Goal: Contribute content

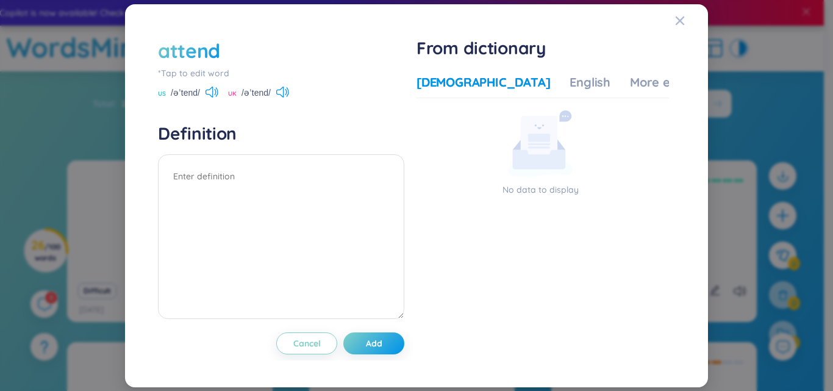
click at [227, 49] on div "attend" at bounding box center [281, 50] width 247 height 27
click at [216, 50] on div "attend" at bounding box center [189, 50] width 62 height 27
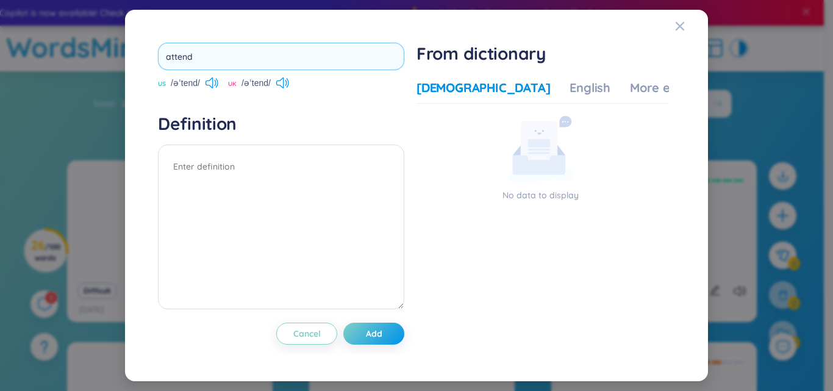
click at [217, 54] on input "attend" at bounding box center [281, 56] width 247 height 27
drag, startPoint x: 216, startPoint y: 54, endPoint x: 109, endPoint y: 56, distance: 107.4
click at [109, 56] on div "attend US /əˈtend/ UK /əˈtend/ Definition Cancel Add From dictionary Vietnamese…" at bounding box center [416, 195] width 833 height 391
type input "traintation"
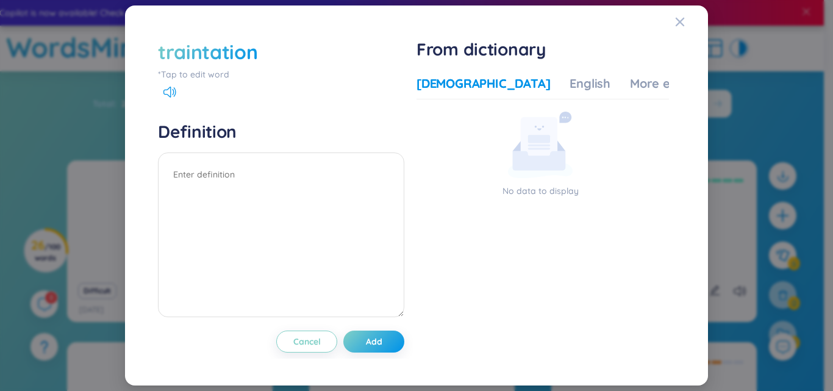
click at [256, 48] on div "traintation" at bounding box center [207, 51] width 99 height 27
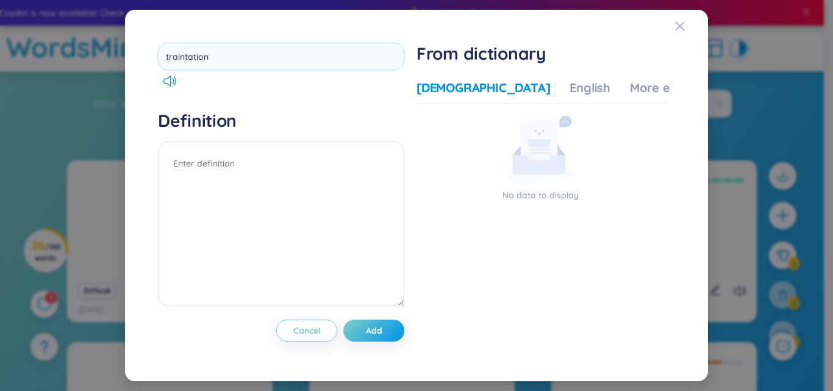
click at [133, 59] on div "traintation Definition Cancel Add From dictionary Vietnamese English More examp…" at bounding box center [416, 196] width 583 height 372
type input "train station"
click at [171, 198] on textarea at bounding box center [281, 224] width 247 height 165
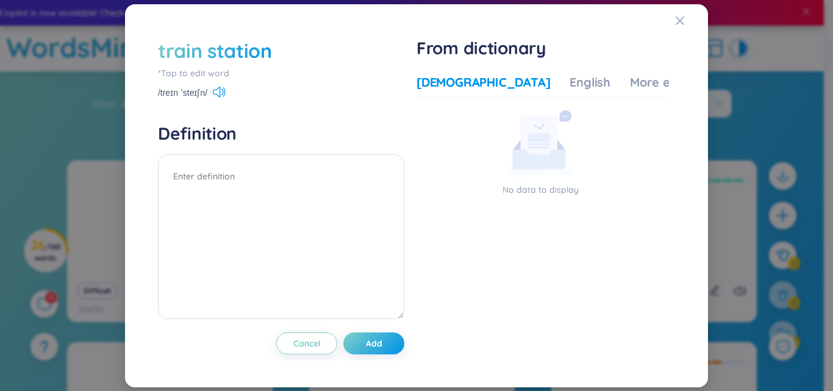
click at [284, 84] on div "train station *Tap to edit word /treɪn ˈsteɪʃn/" at bounding box center [281, 68] width 247 height 62
click at [219, 86] on div "train station *Tap to edit word /treɪn ˈsteɪʃn/" at bounding box center [281, 68] width 247 height 62
click at [218, 93] on icon at bounding box center [219, 92] width 13 height 11
click at [262, 59] on div "train station" at bounding box center [215, 50] width 114 height 27
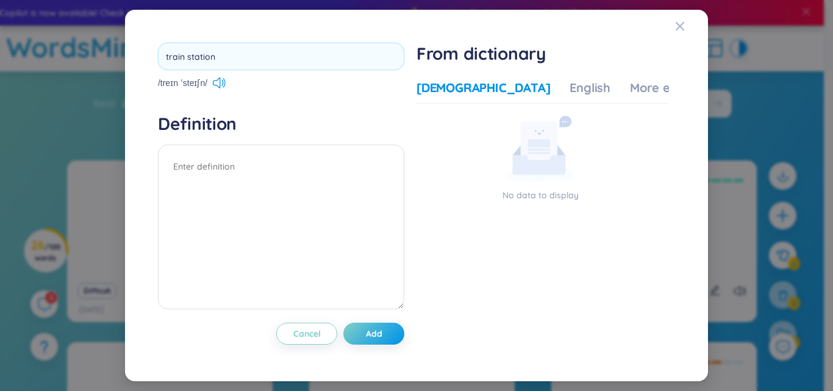
click at [149, 59] on div "train station /treɪn ˈsteɪʃn/ Definition Cancel Add From dictionary Vietnamese …" at bounding box center [417, 195] width 554 height 342
type input "socks"
click at [129, 148] on div "socks /treɪn ˈsteɪʃn/ Definition Cancel Add From dictionary Vietnamese English …" at bounding box center [416, 196] width 583 height 372
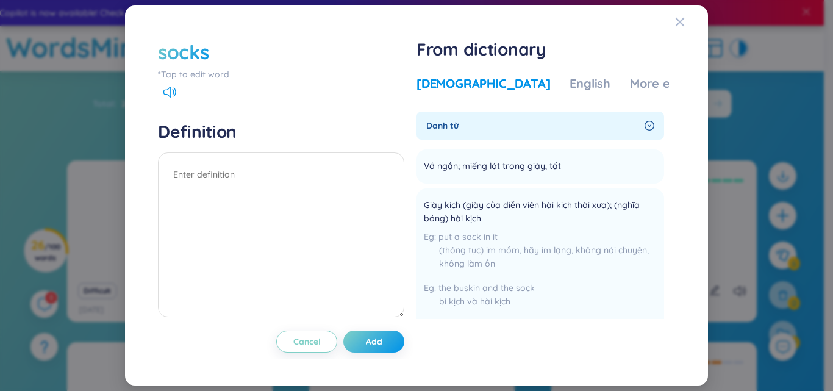
click at [211, 62] on div "socks" at bounding box center [281, 51] width 247 height 27
click at [211, 54] on div "socks" at bounding box center [281, 51] width 247 height 27
click at [203, 52] on div "socks" at bounding box center [183, 51] width 51 height 27
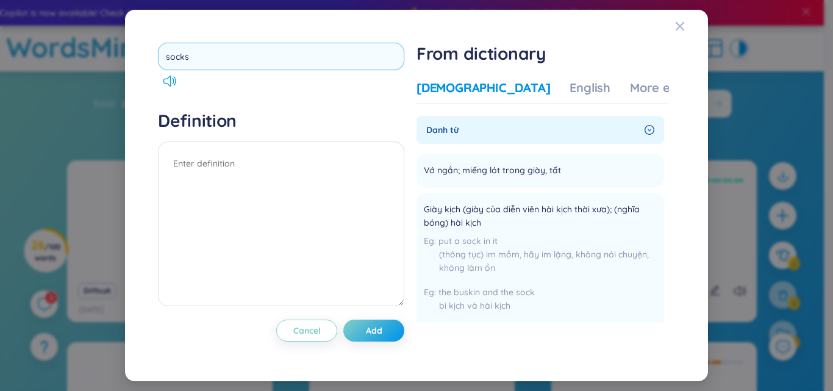
click at [205, 54] on input "socks" at bounding box center [281, 56] width 247 height 27
type input "sock"
click at [134, 129] on div "sock Definition Cancel Add From dictionary Vietnamese English More examples Dan…" at bounding box center [416, 196] width 583 height 372
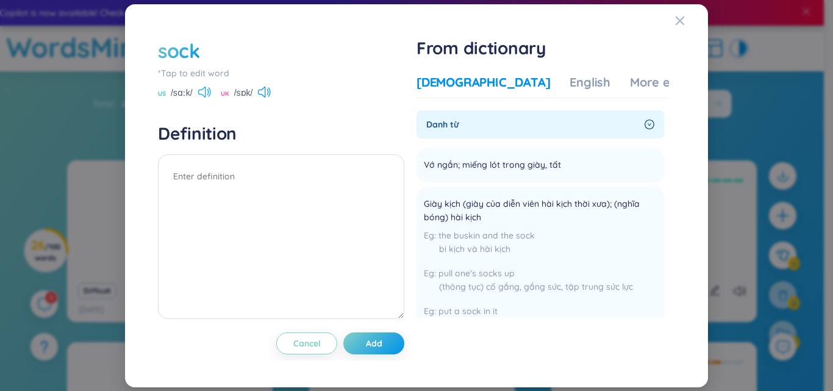
click at [200, 91] on icon at bounding box center [204, 92] width 13 height 11
